Goal: Information Seeking & Learning: Learn about a topic

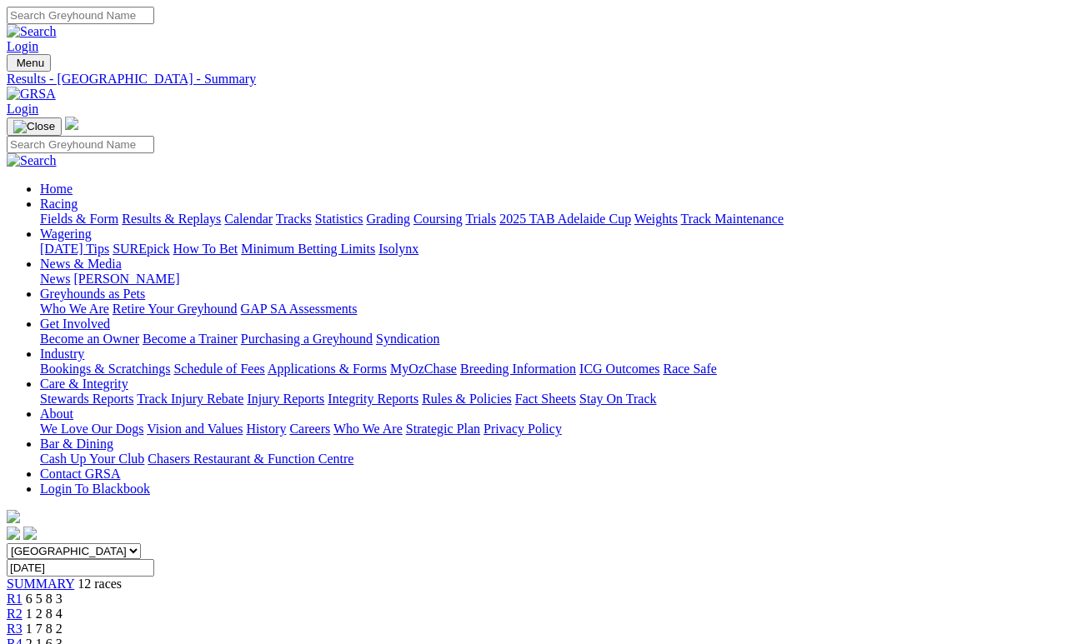
click at [82, 212] on link "Fields & Form" at bounding box center [79, 219] width 78 height 14
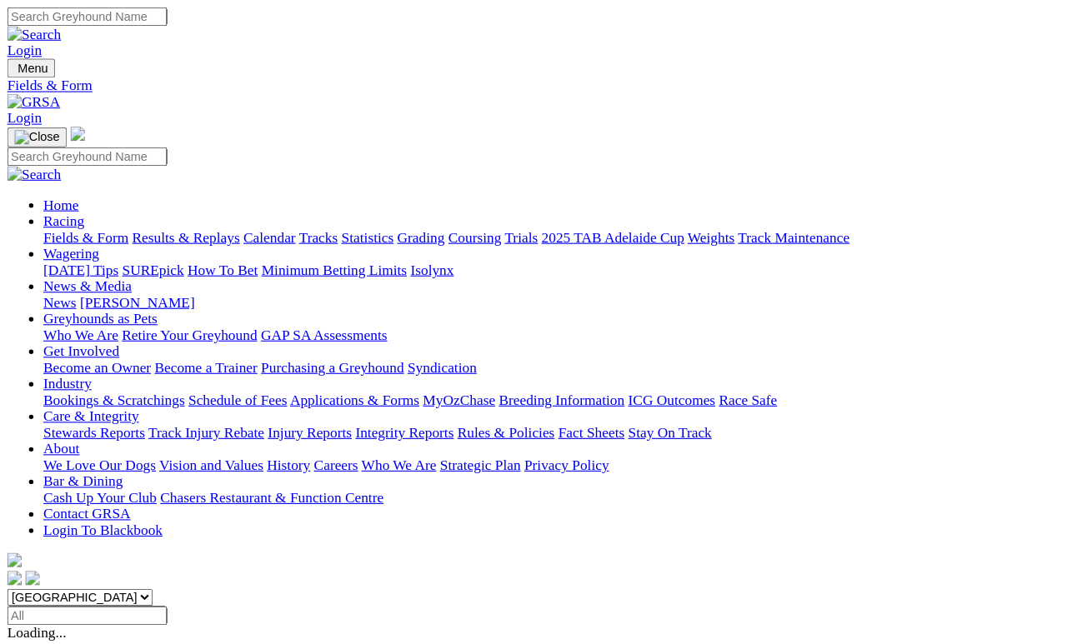
scroll to position [8, 0]
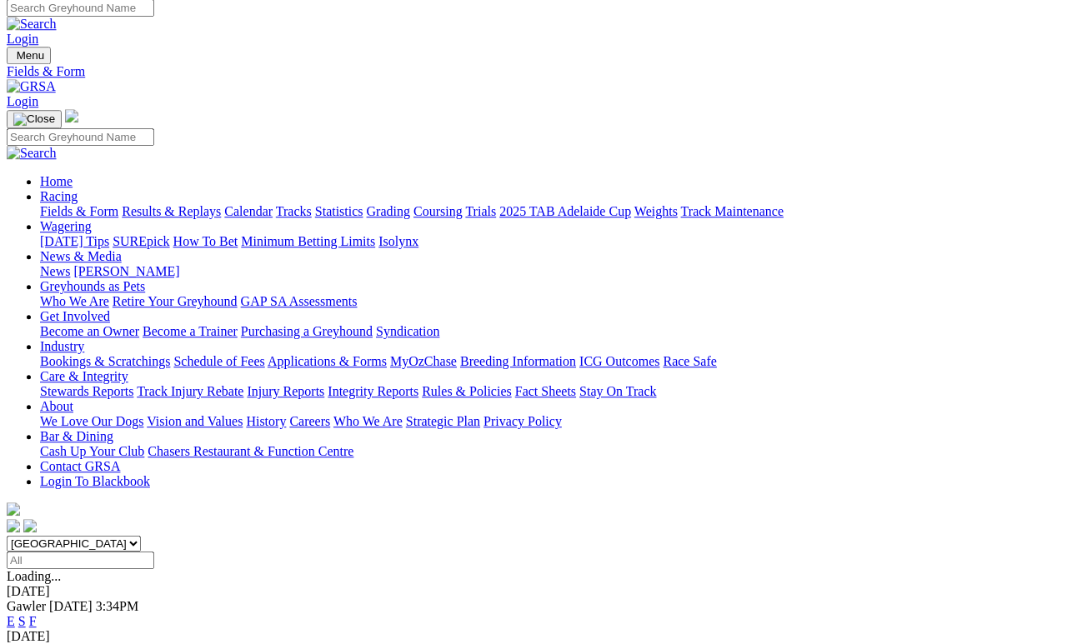
click at [221, 204] on link "Results & Replays" at bounding box center [171, 211] width 99 height 14
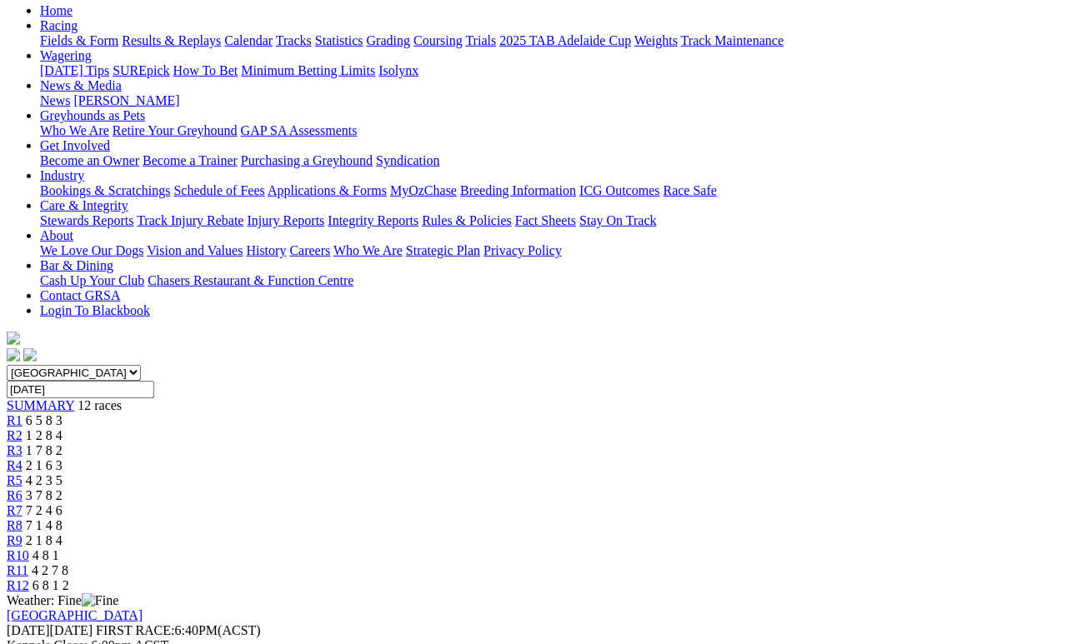
scroll to position [177, 0]
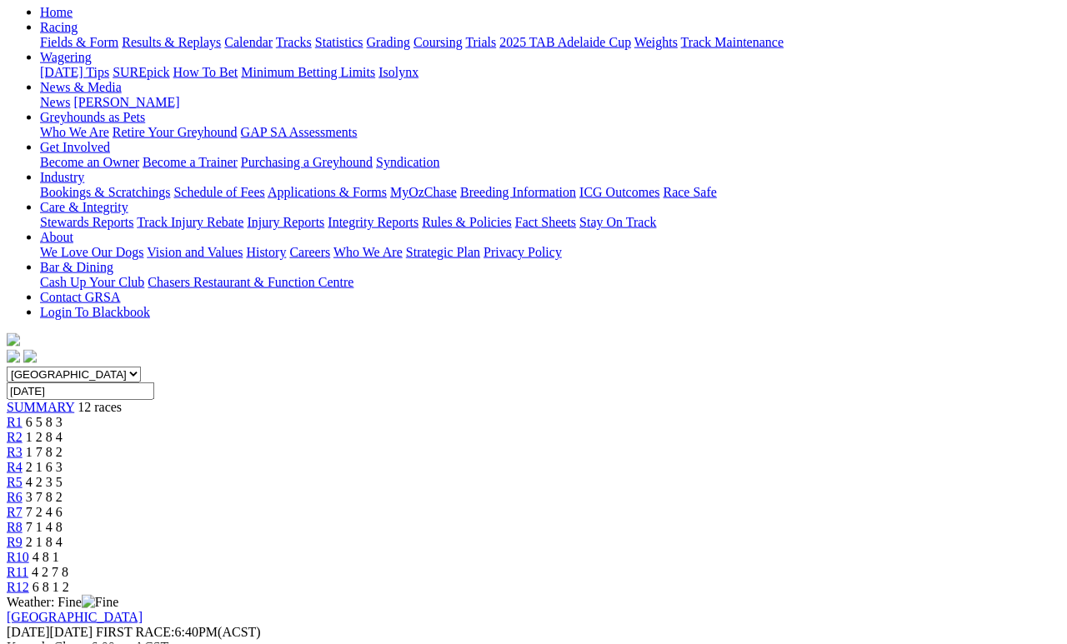
click at [68, 565] on span "4 2 7 8" at bounding box center [50, 572] width 37 height 14
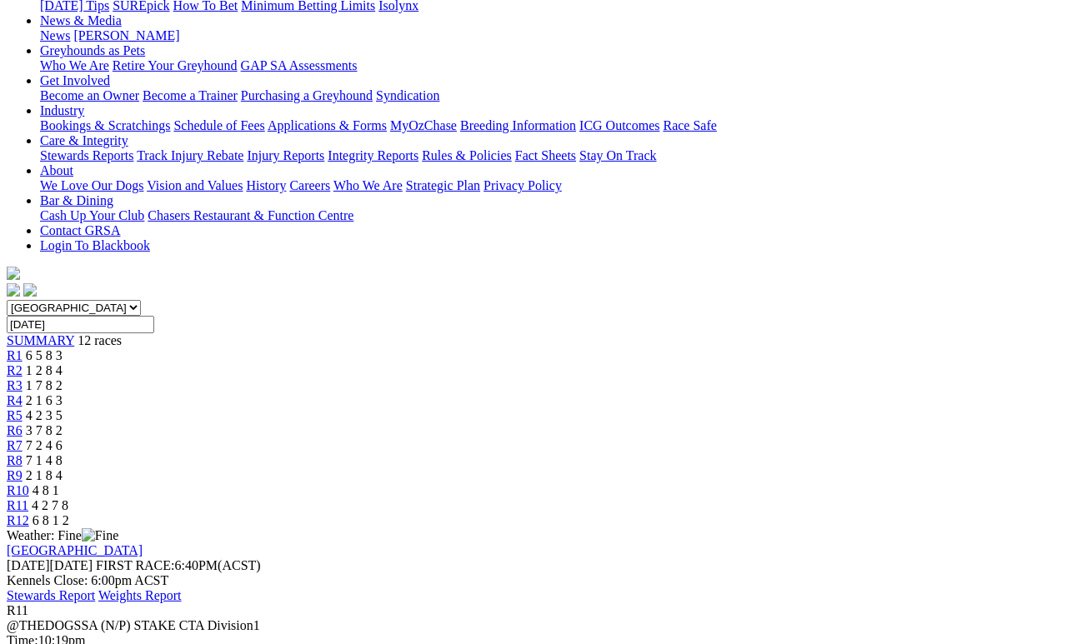
scroll to position [248, 0]
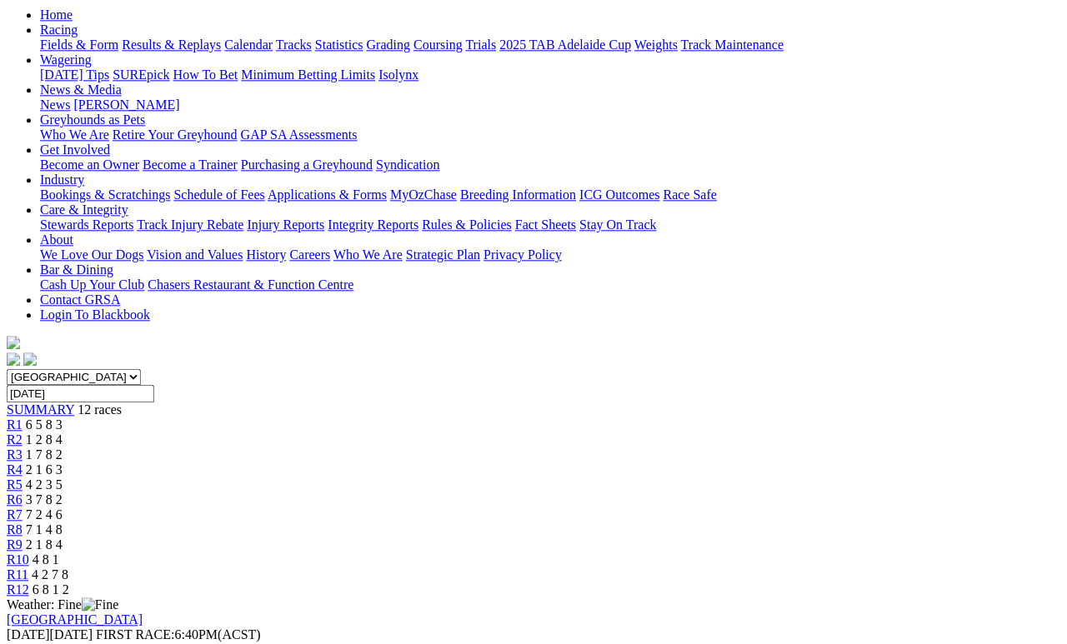
scroll to position [174, 0]
click at [29, 553] on span "R10" at bounding box center [18, 560] width 23 height 14
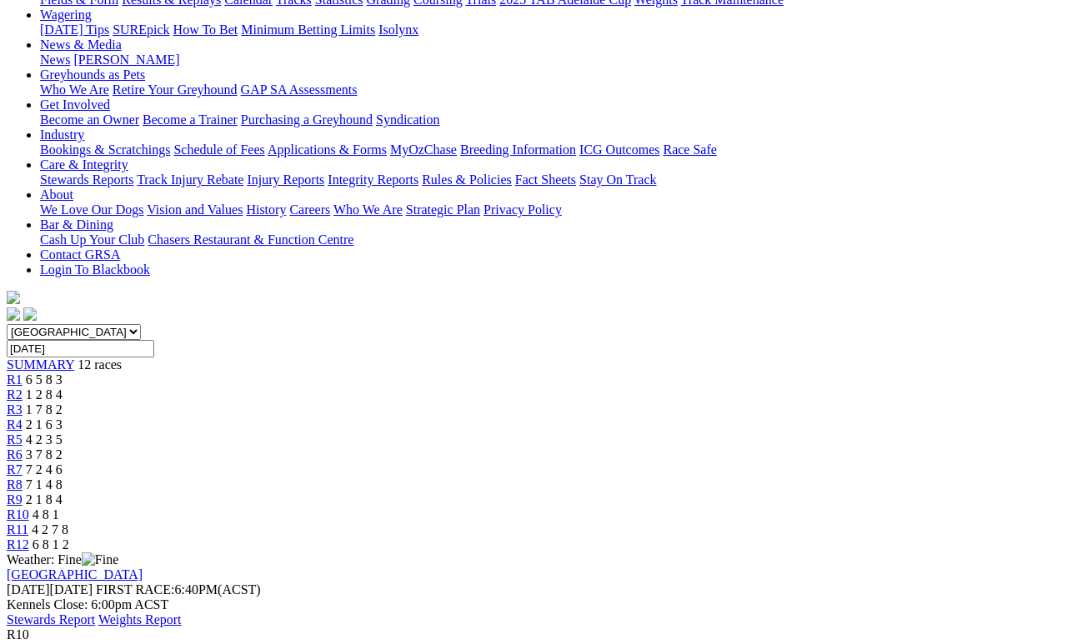
scroll to position [219, 0]
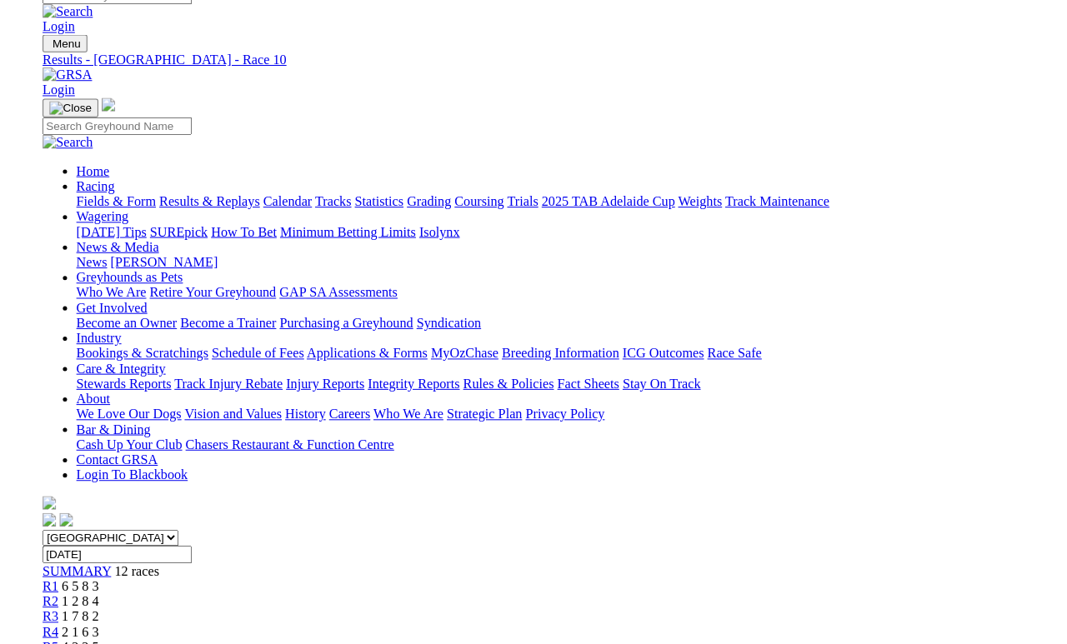
scroll to position [209, 0]
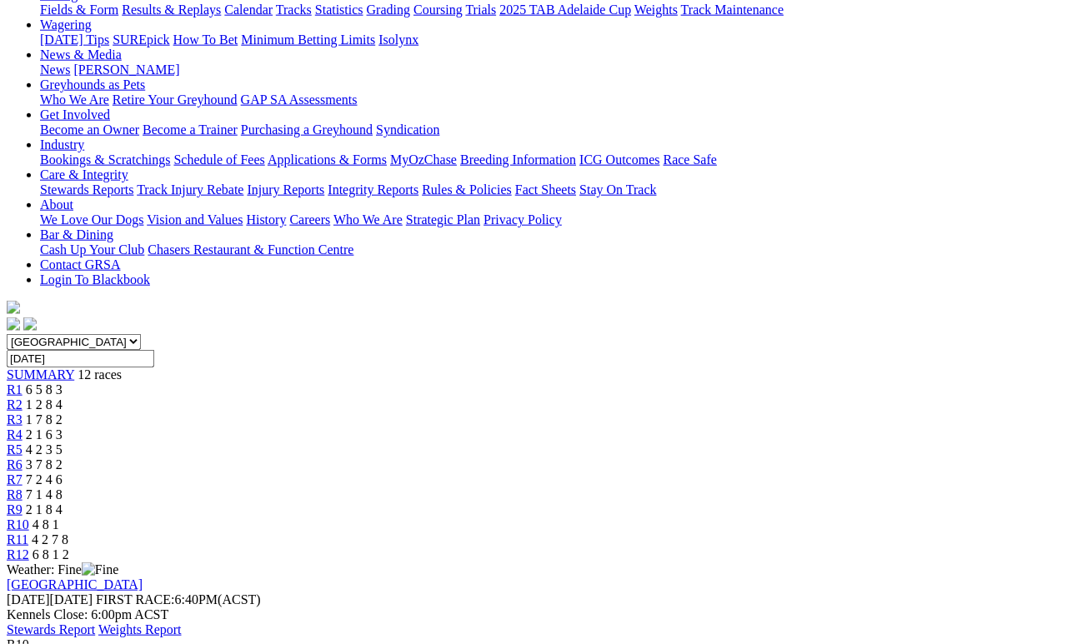
click at [63, 503] on span "2 1 8 4" at bounding box center [44, 510] width 37 height 14
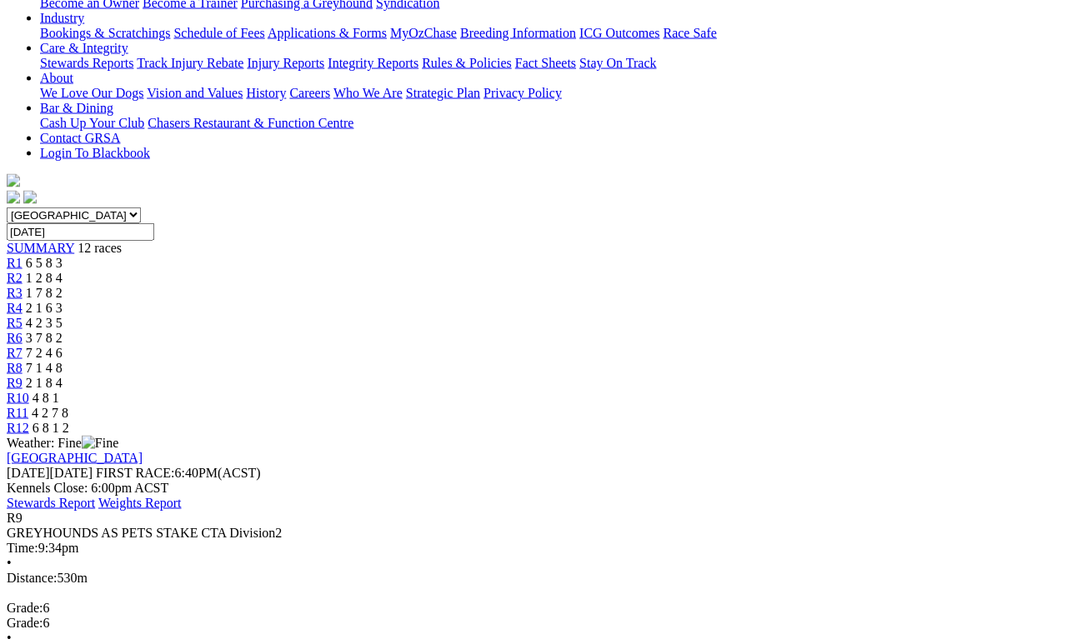
scroll to position [338, 0]
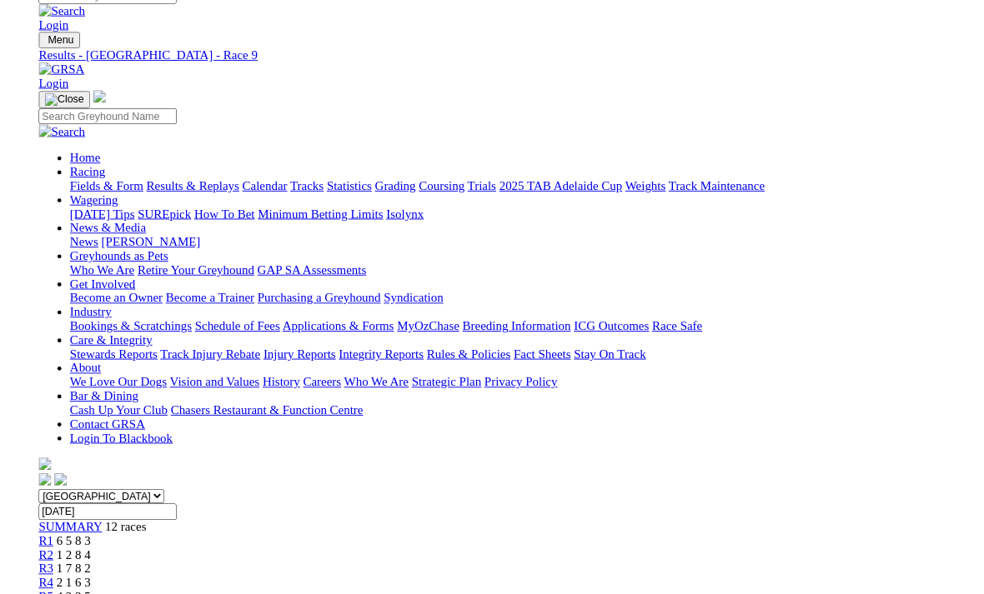
scroll to position [359, 0]
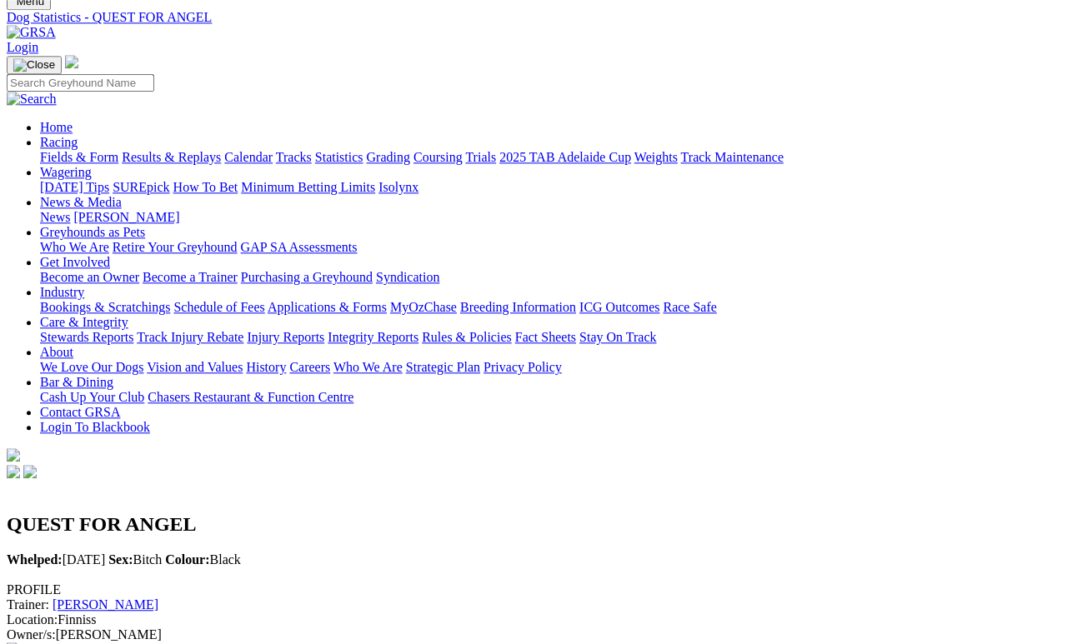
scroll to position [61, 0]
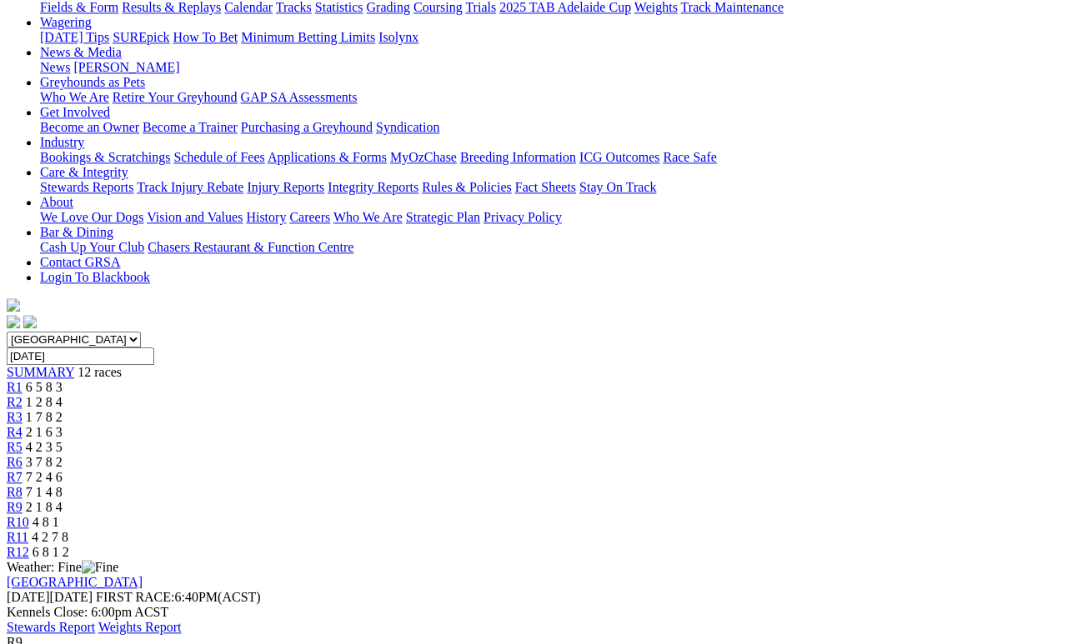
scroll to position [211, 0]
click at [23, 486] on link "R8" at bounding box center [15, 493] width 16 height 14
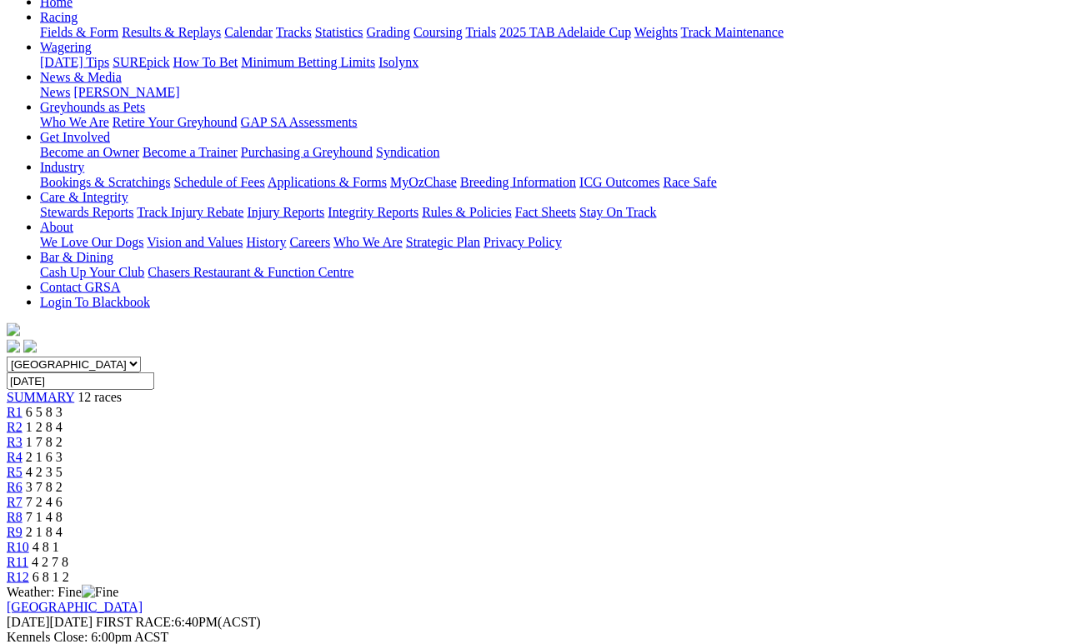
scroll to position [226, 0]
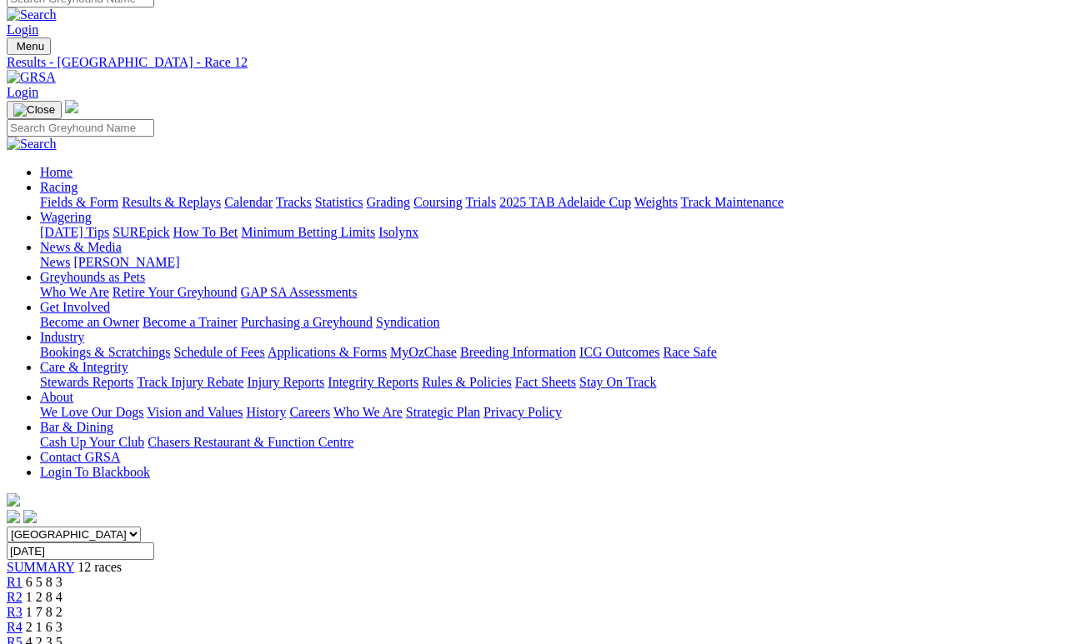
scroll to position [0, 0]
